Goal: Information Seeking & Learning: Find specific fact

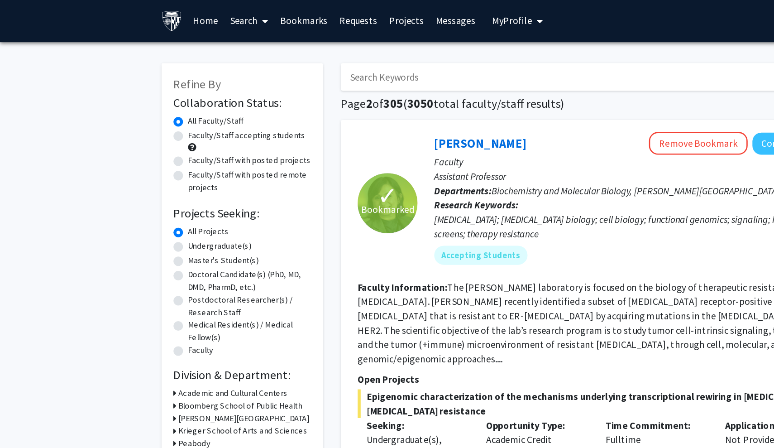
click at [311, 53] on input "Search Keywords" at bounding box center [435, 58] width 355 height 21
type input "kass"
click at [633, 59] on button "Search" at bounding box center [633, 58] width 37 height 21
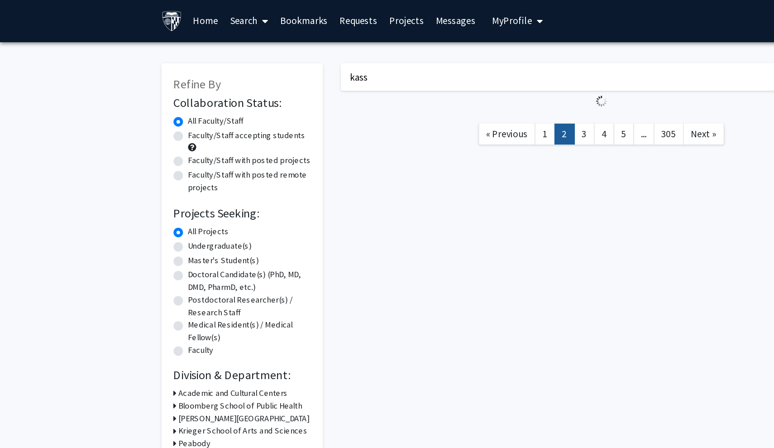
checkbox input "false"
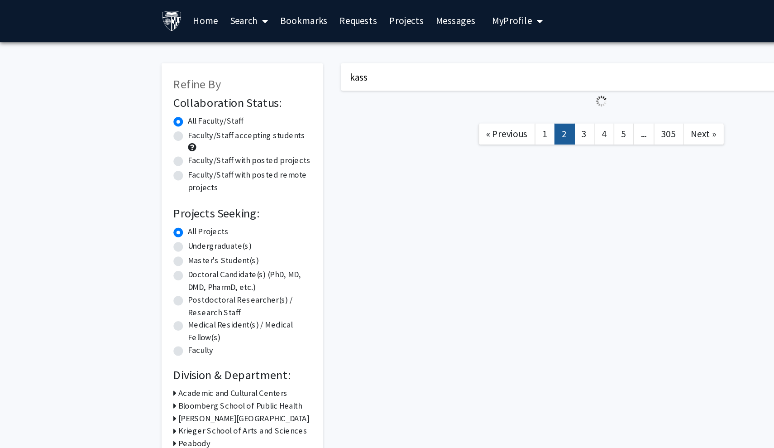
checkbox input "false"
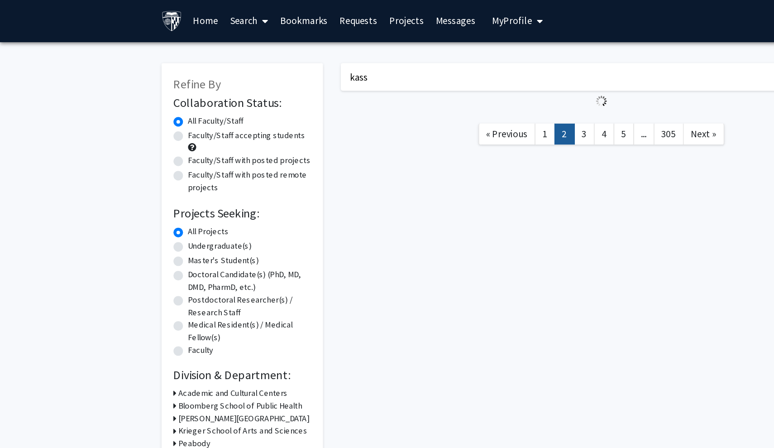
checkbox input "false"
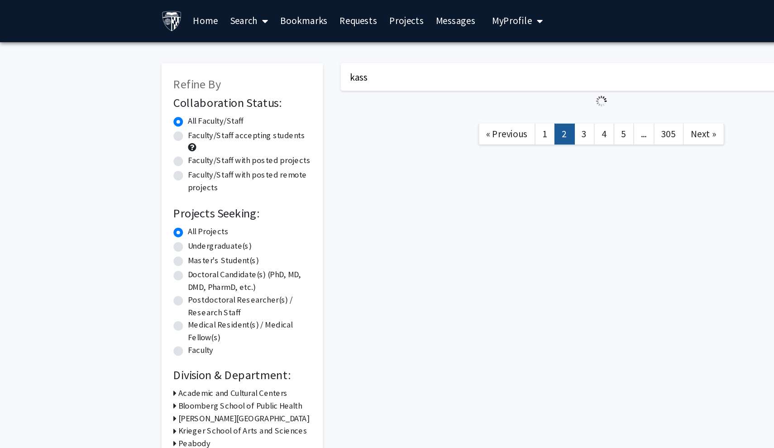
checkbox input "false"
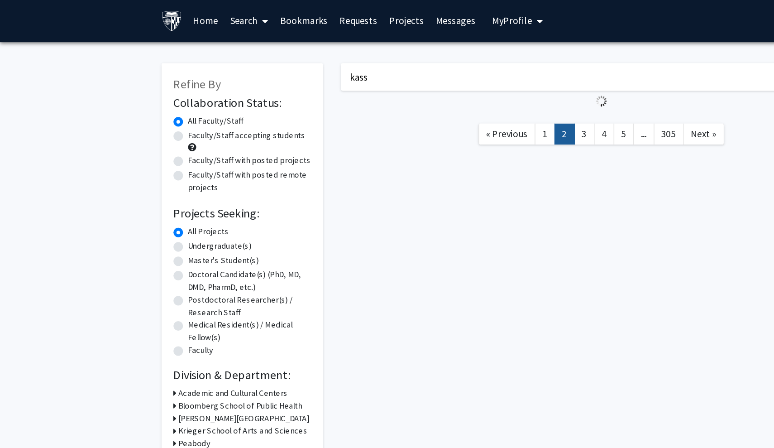
checkbox input "false"
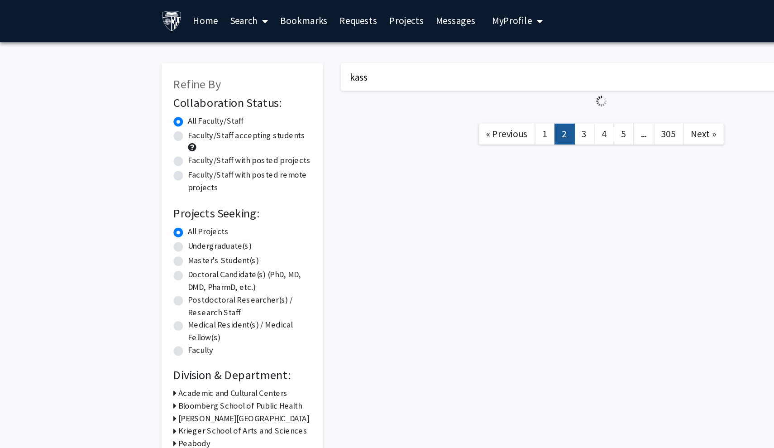
checkbox input "false"
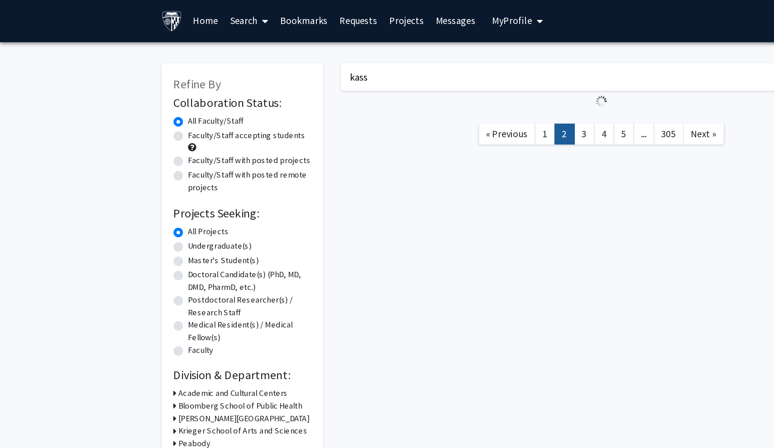
checkbox input "false"
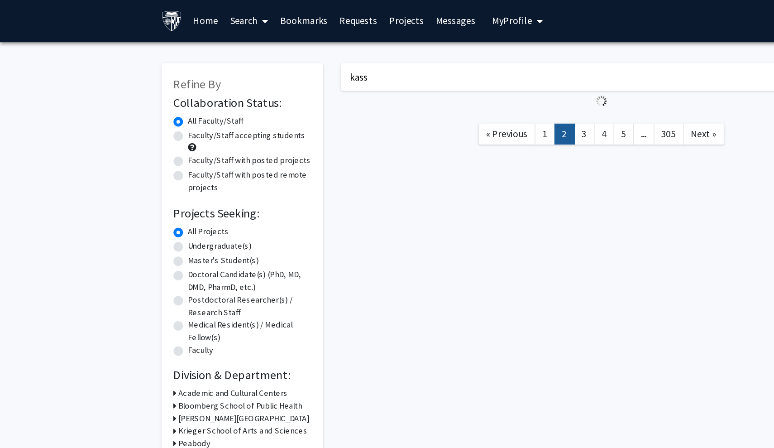
checkbox input "false"
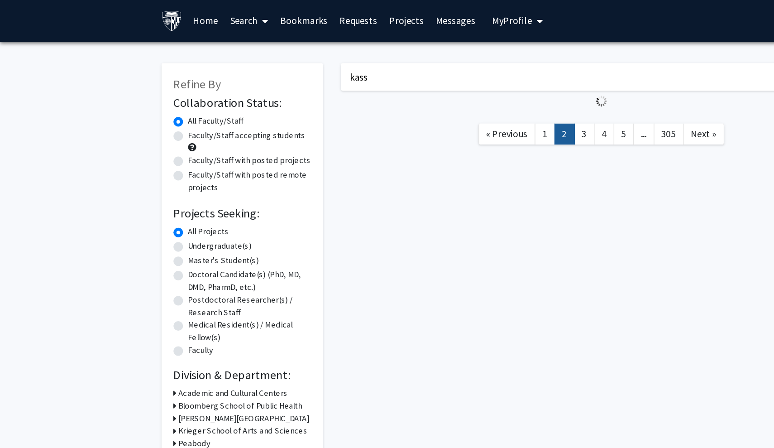
checkbox input "false"
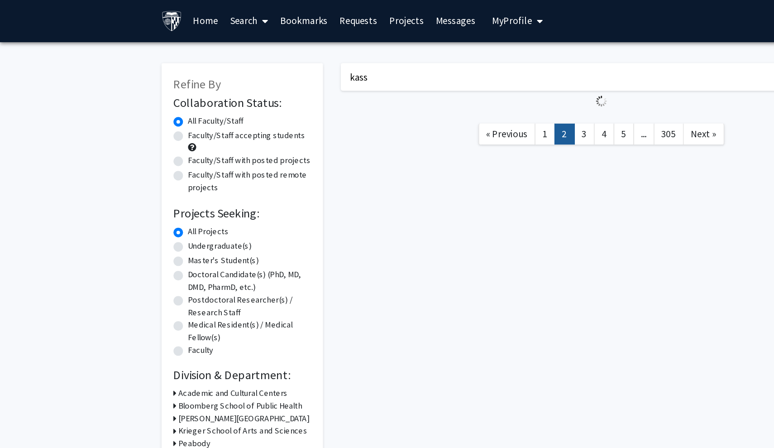
checkbox input "false"
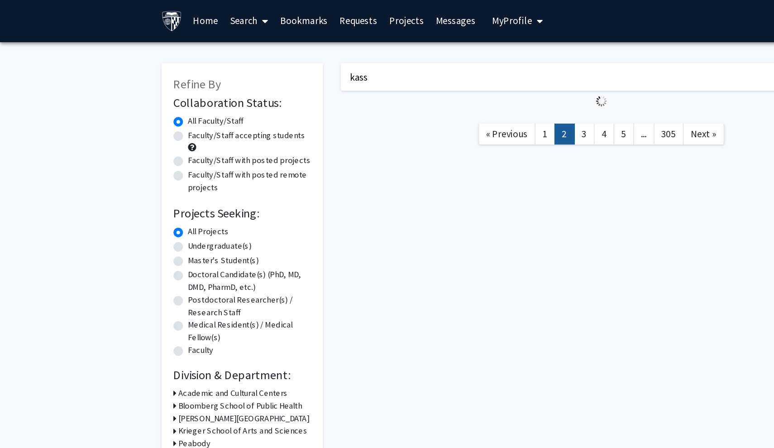
checkbox input "false"
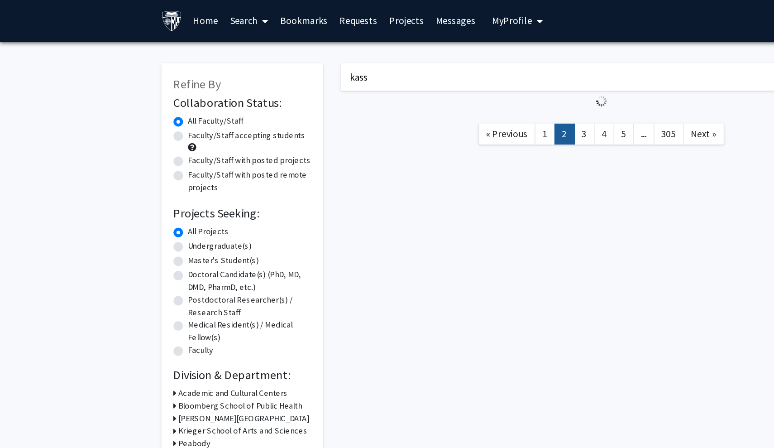
checkbox input "false"
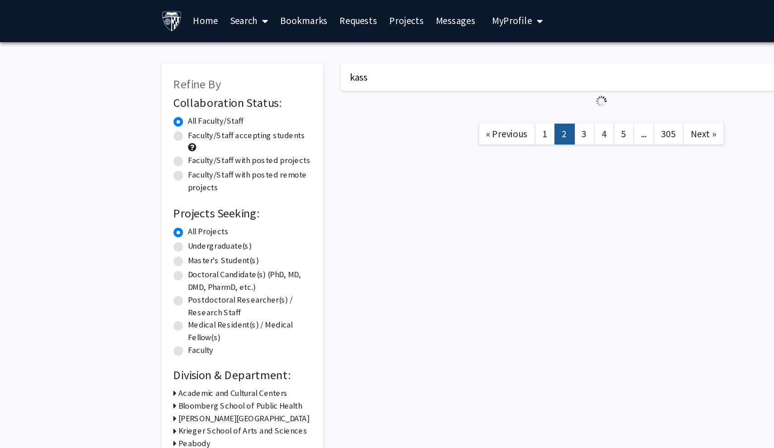
checkbox input "false"
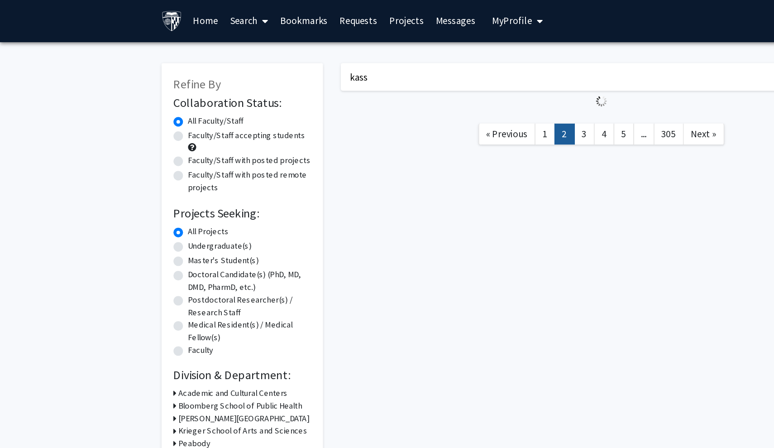
checkbox input "false"
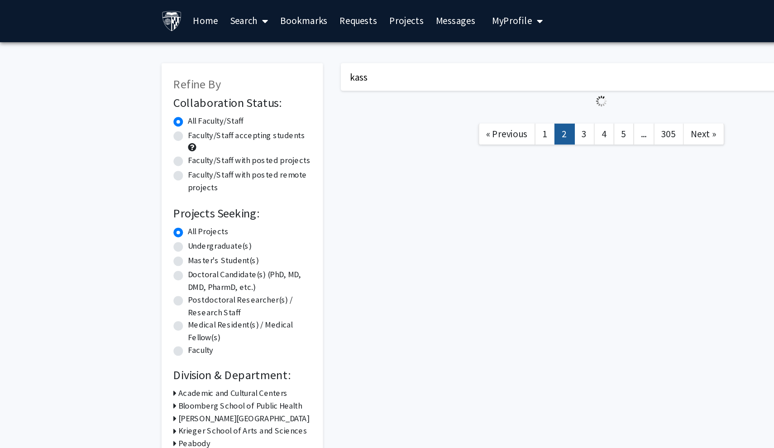
checkbox input "false"
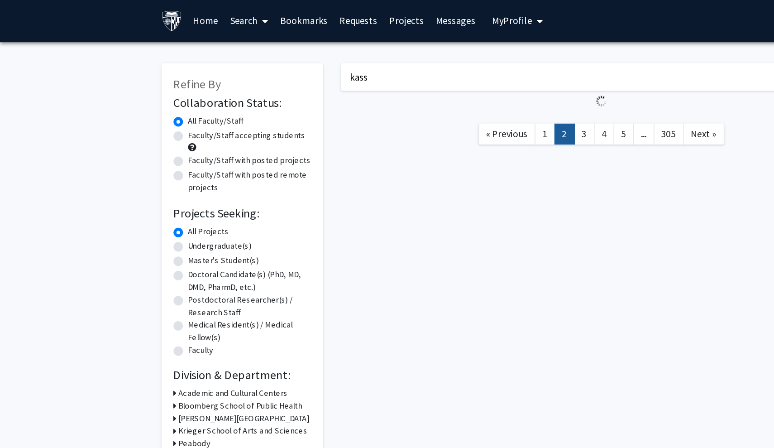
checkbox input "false"
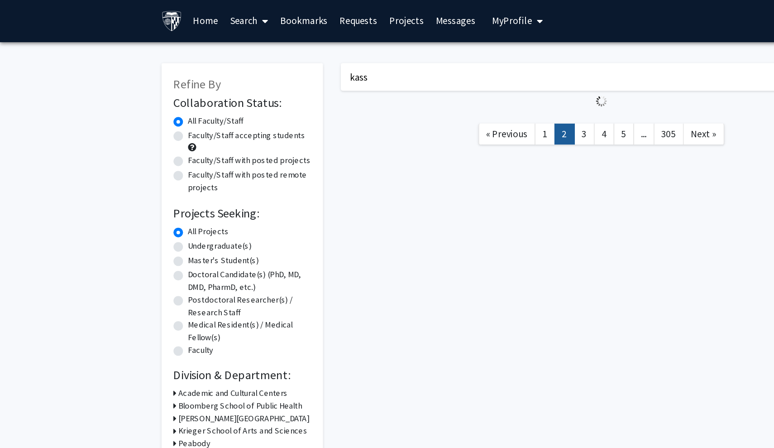
checkbox input "false"
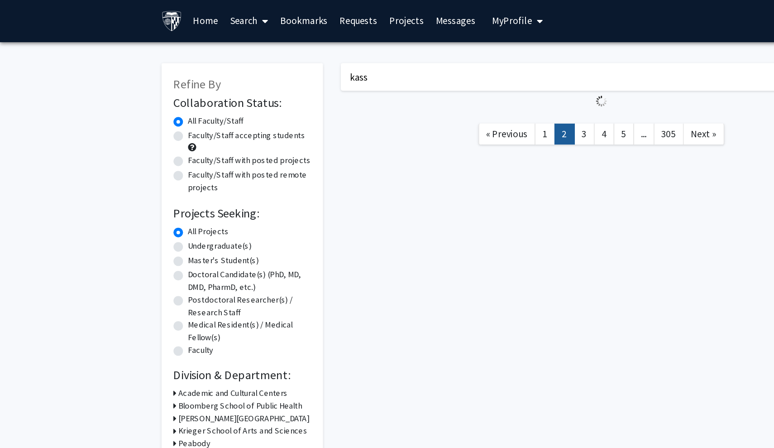
checkbox input "false"
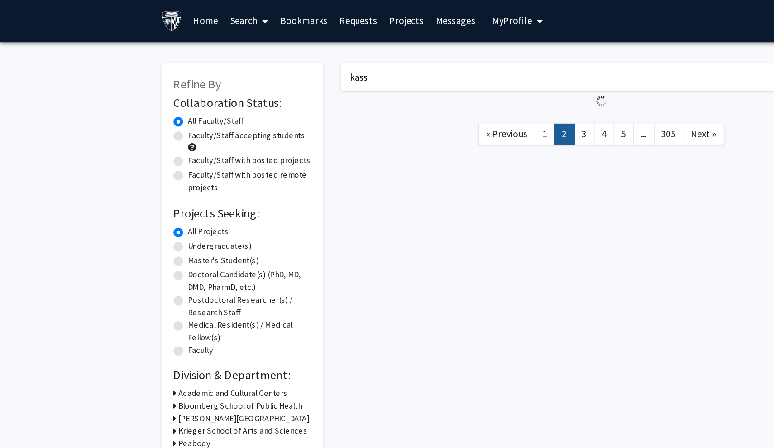
checkbox input "false"
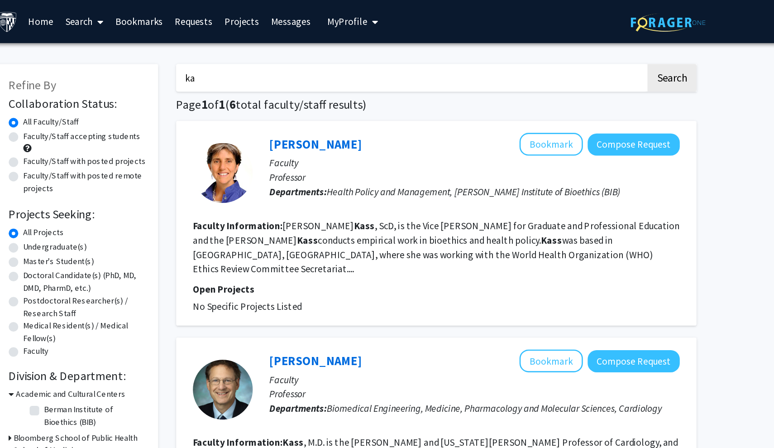
type input "k"
click at [615, 60] on button "Search" at bounding box center [633, 58] width 37 height 21
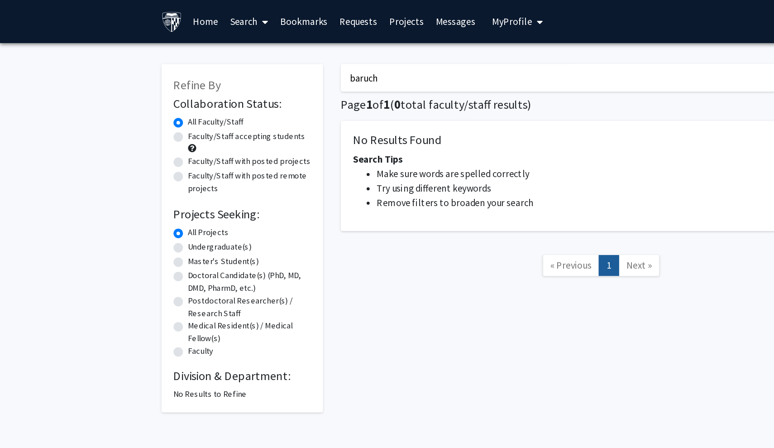
click at [276, 62] on input "baruch" at bounding box center [435, 58] width 355 height 21
type input "barouch"
click at [633, 60] on button "Search" at bounding box center [633, 58] width 37 height 21
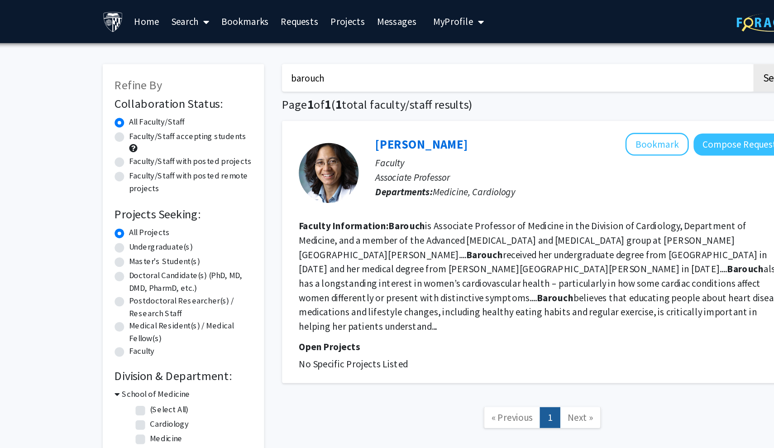
click at [142, 186] on label "Undergraduate(s)" at bounding box center [166, 187] width 48 height 10
click at [142, 186] on input "Undergraduate(s)" at bounding box center [145, 185] width 6 height 6
radio input "true"
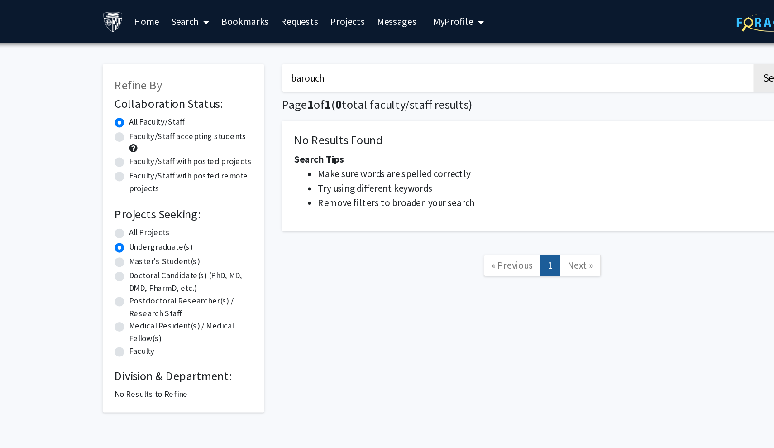
click at [511, 57] on input "barouch" at bounding box center [435, 58] width 355 height 21
type input "b"
click at [615, 60] on button "Search" at bounding box center [633, 58] width 37 height 21
radio input "true"
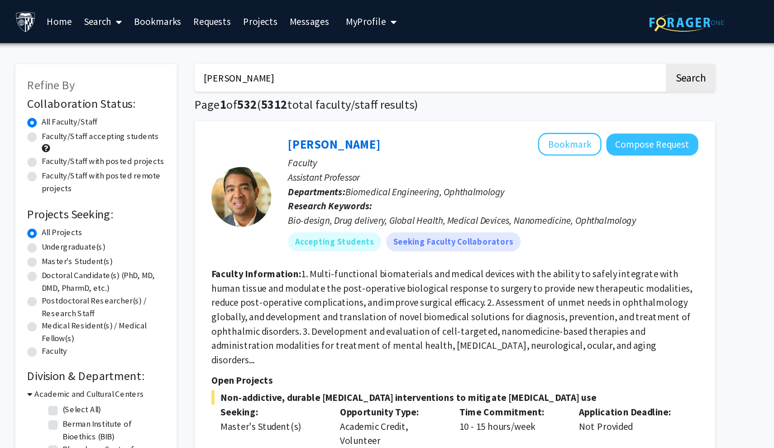
type input "[PERSON_NAME]"
click at [615, 60] on button "Search" at bounding box center [633, 58] width 37 height 21
